Goal: Transaction & Acquisition: Purchase product/service

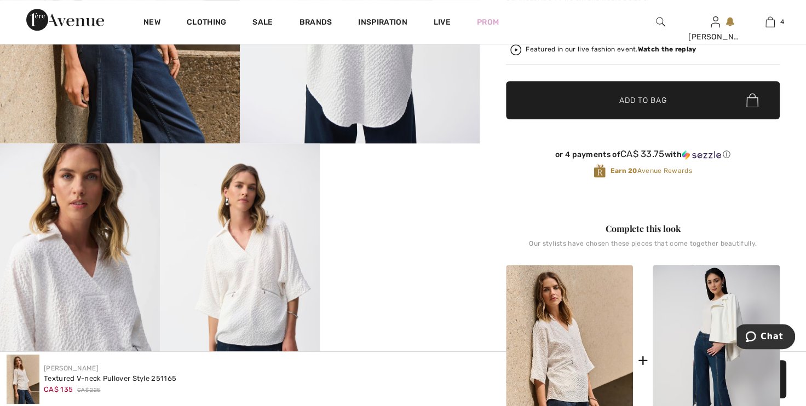
scroll to position [308, 0]
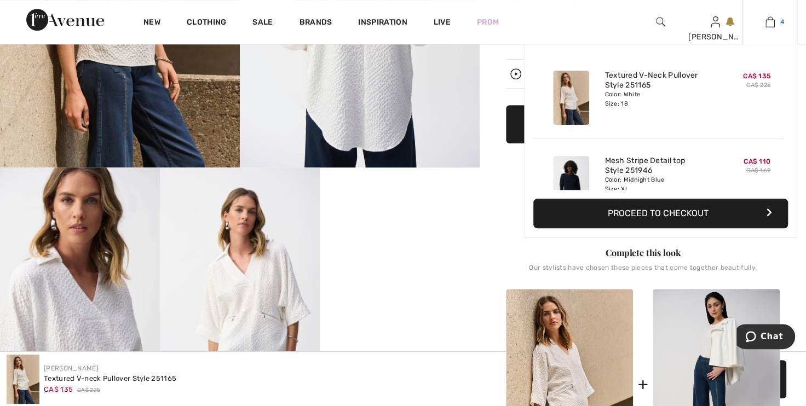
click at [775, 22] on link "4" at bounding box center [770, 21] width 54 height 13
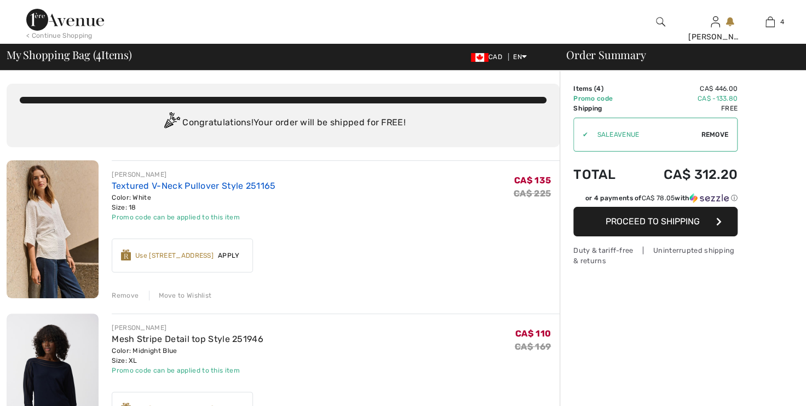
click at [181, 186] on link "Textured V-Neck Pullover Style 251165" at bounding box center [194, 186] width 164 height 10
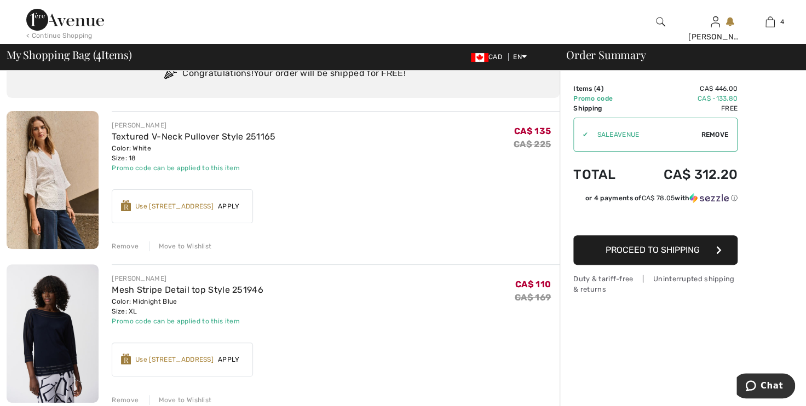
scroll to position [199, 0]
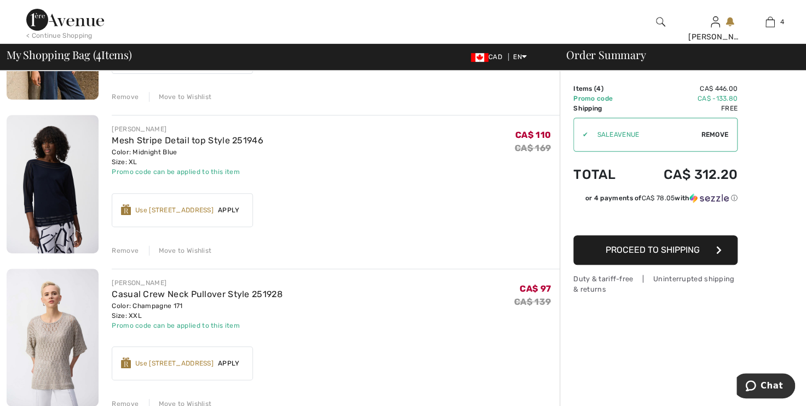
click at [117, 250] on div "Remove" at bounding box center [125, 251] width 27 height 10
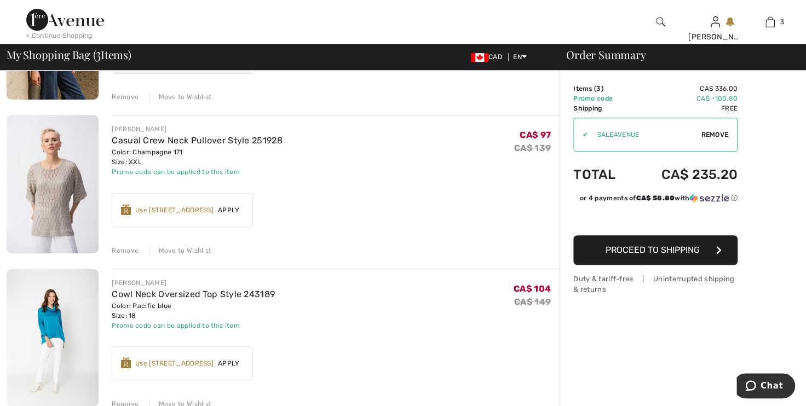
click at [127, 249] on div "Remove" at bounding box center [125, 251] width 27 height 10
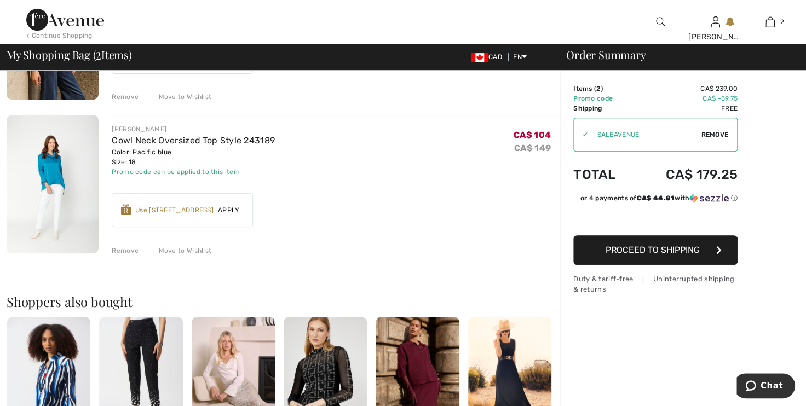
click at [56, 180] on img at bounding box center [53, 184] width 92 height 139
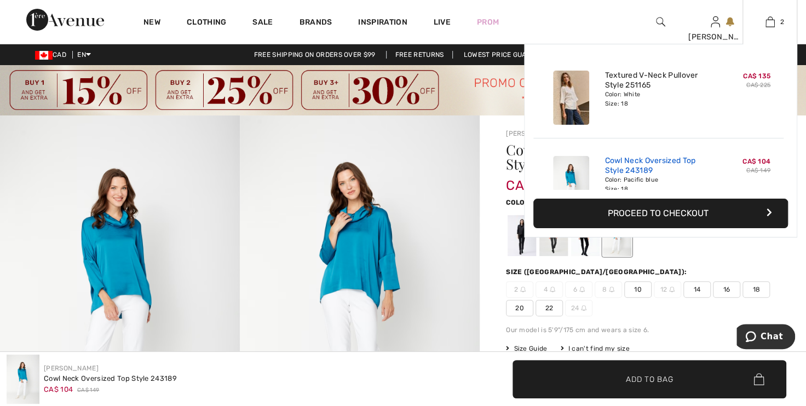
click at [616, 172] on link "Cowl Neck Oversized Top Style 243189" at bounding box center [659, 166] width 108 height 20
click at [770, 23] on img at bounding box center [770, 21] width 9 height 13
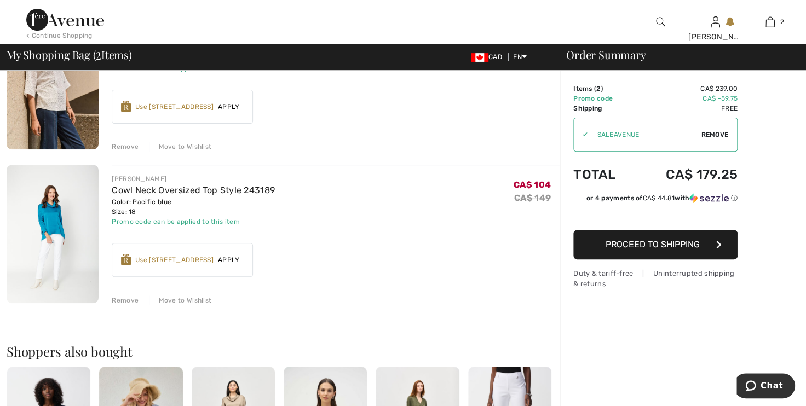
click at [124, 299] on div "Remove" at bounding box center [125, 301] width 27 height 10
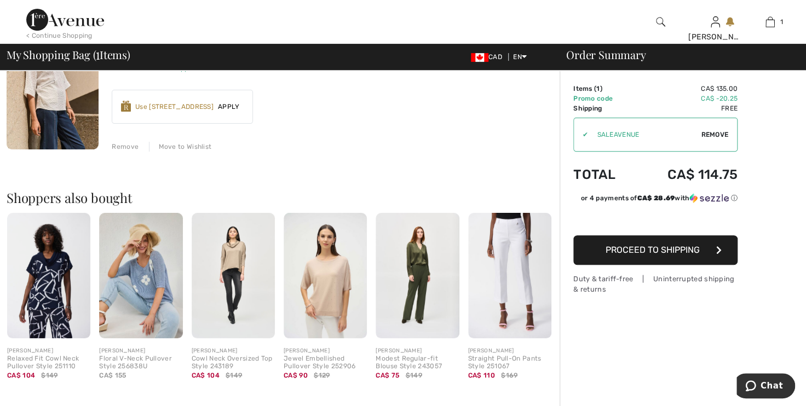
click at [712, 134] on span "Remove" at bounding box center [714, 135] width 27 height 10
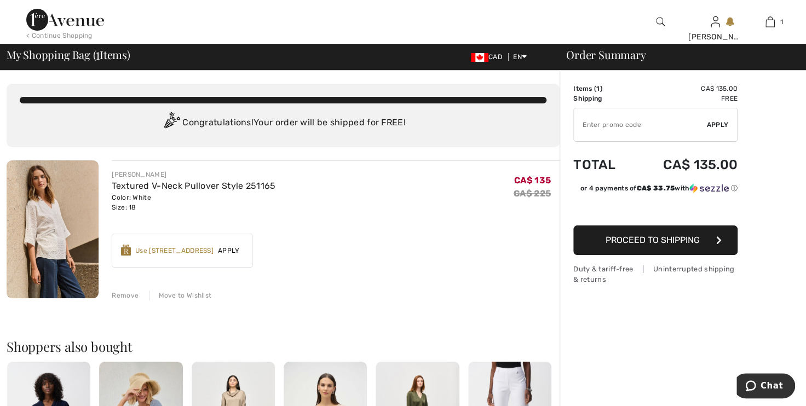
click at [177, 248] on div "Use 700 Avenue Rewards" at bounding box center [174, 251] width 78 height 10
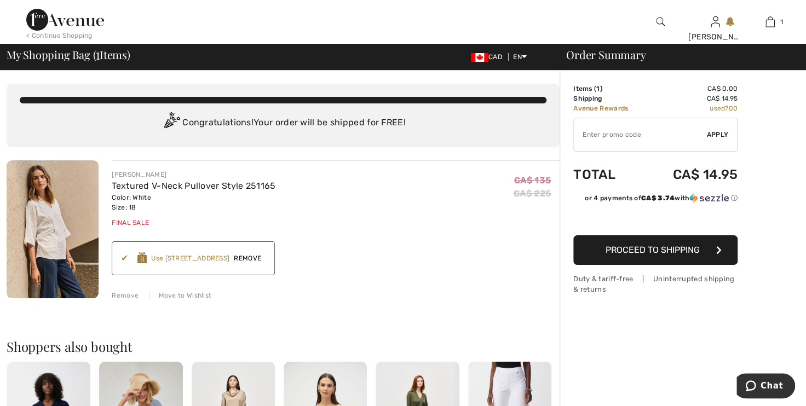
click at [127, 292] on div "Remove" at bounding box center [125, 296] width 27 height 10
